Goal: Information Seeking & Learning: Learn about a topic

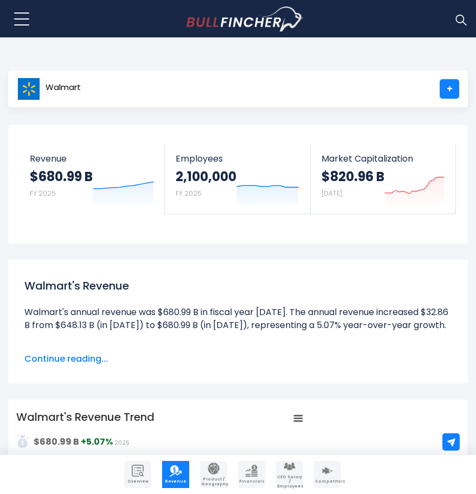
click at [48, 362] on span "Continue reading..." at bounding box center [237, 358] width 427 height 13
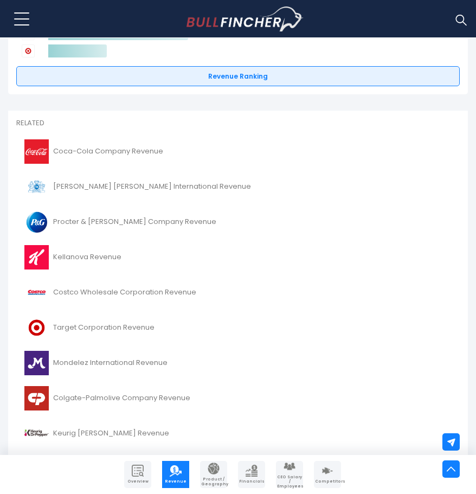
scroll to position [346, 0]
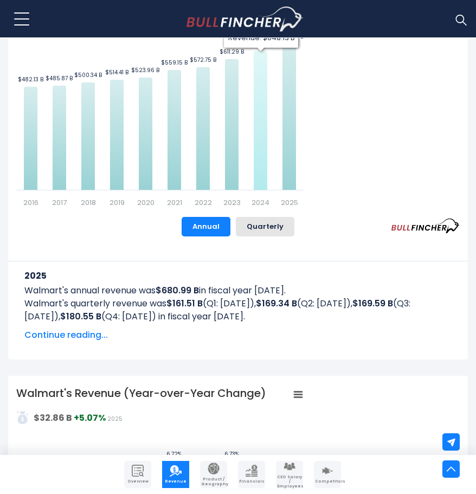
scroll to position [446, 0]
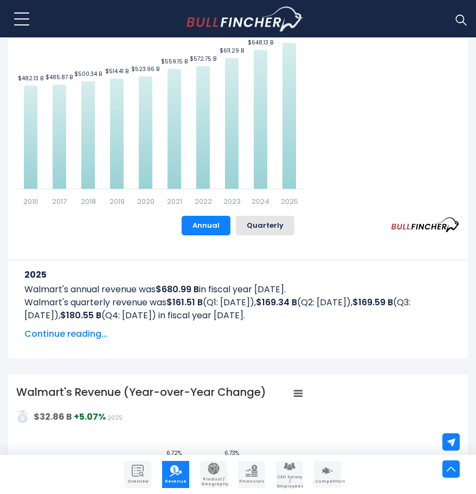
click at [72, 338] on span "Continue reading..." at bounding box center [237, 334] width 427 height 13
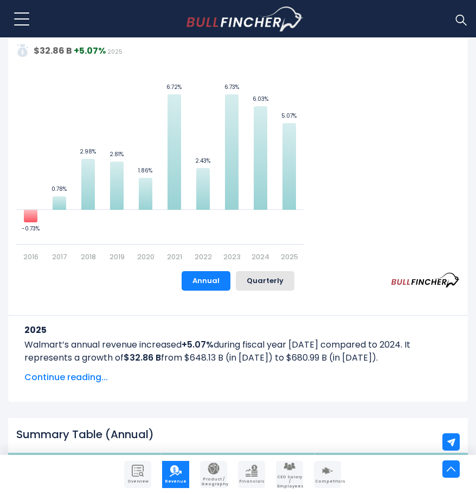
scroll to position [1473, 0]
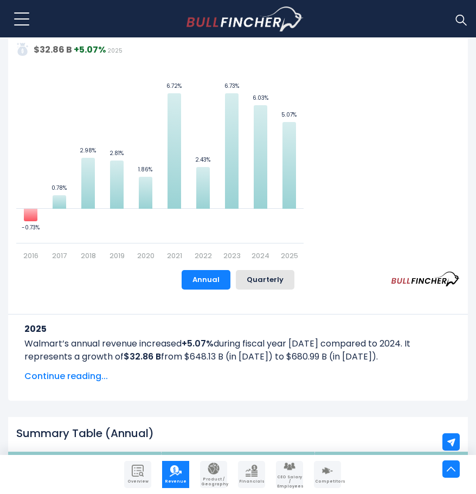
click at [80, 377] on span "Continue reading..." at bounding box center [237, 376] width 427 height 13
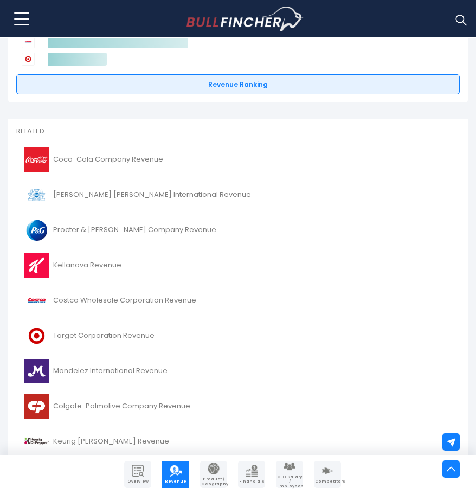
scroll to position [5111, 0]
